Goal: Task Accomplishment & Management: Use online tool/utility

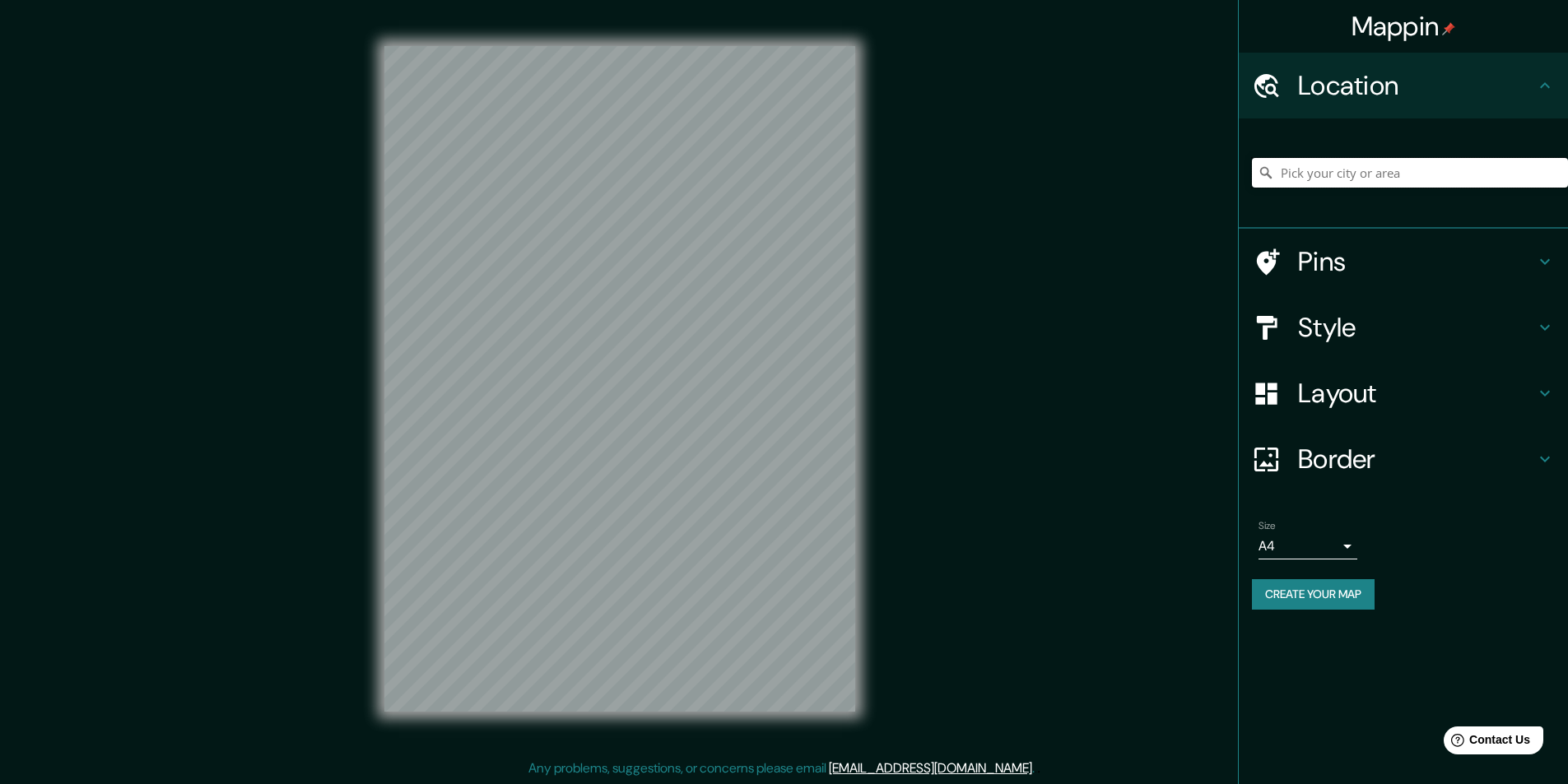
click at [1343, 175] on input "Pick your city or area" at bounding box center [1409, 173] width 316 height 29
click at [1337, 165] on input "[GEOGRAPHIC_DATA]" at bounding box center [1409, 173] width 316 height 29
drag, startPoint x: 1326, startPoint y: 179, endPoint x: 1244, endPoint y: 179, distance: 82.0
click at [1243, 179] on div "[GEOGRAPHIC_DATA] There was an error reaching the server" at bounding box center [1403, 174] width 329 height 110
type input "i"
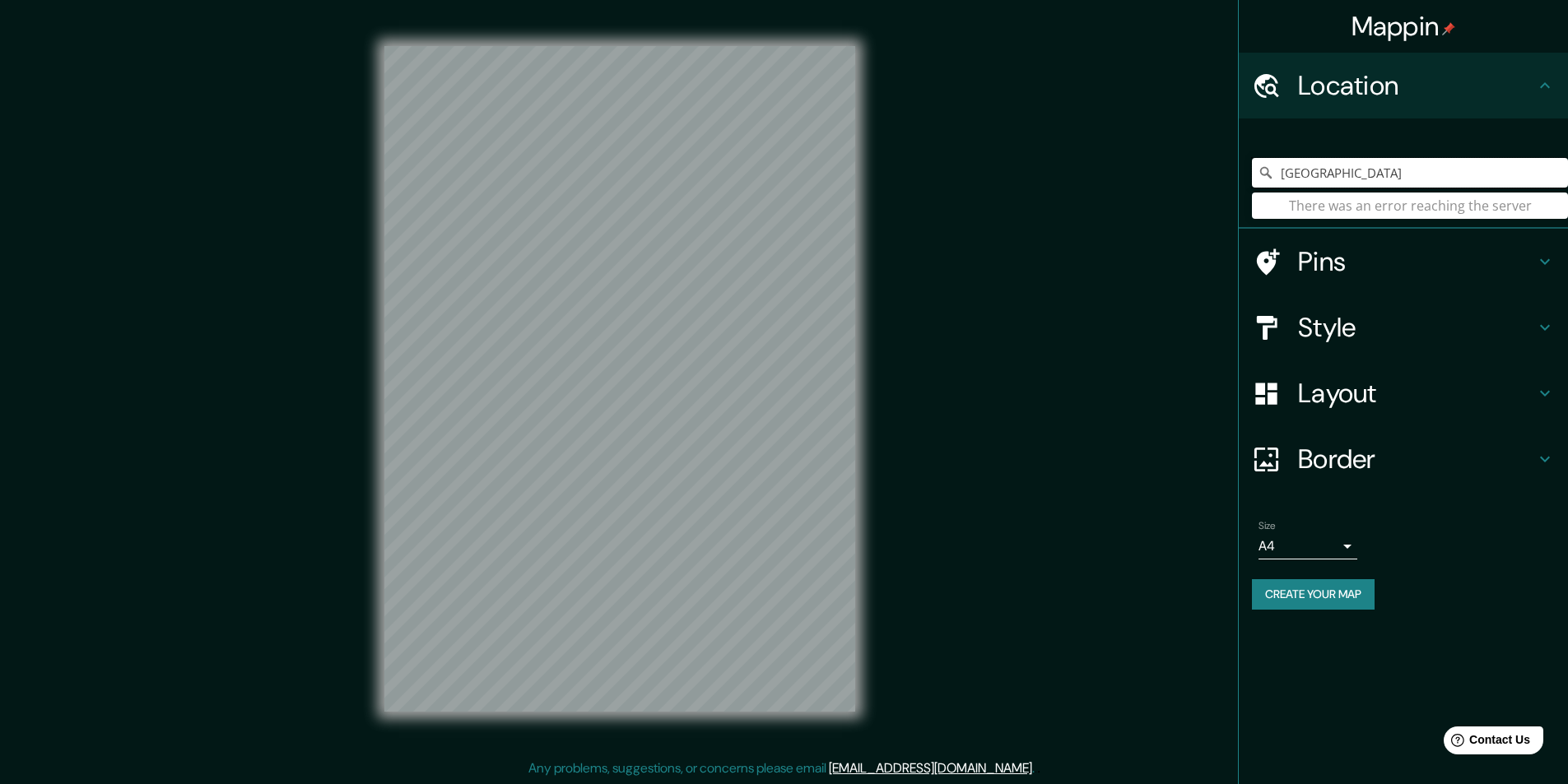
type input "[GEOGRAPHIC_DATA]"
